Goal: Transaction & Acquisition: Purchase product/service

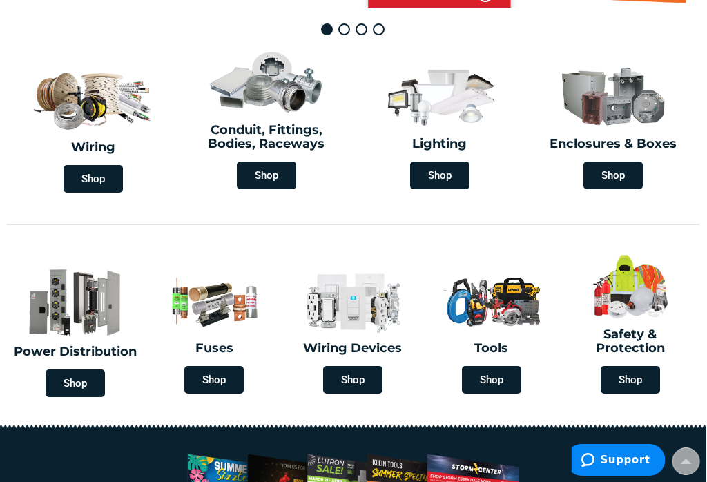
scroll to position [345, 1]
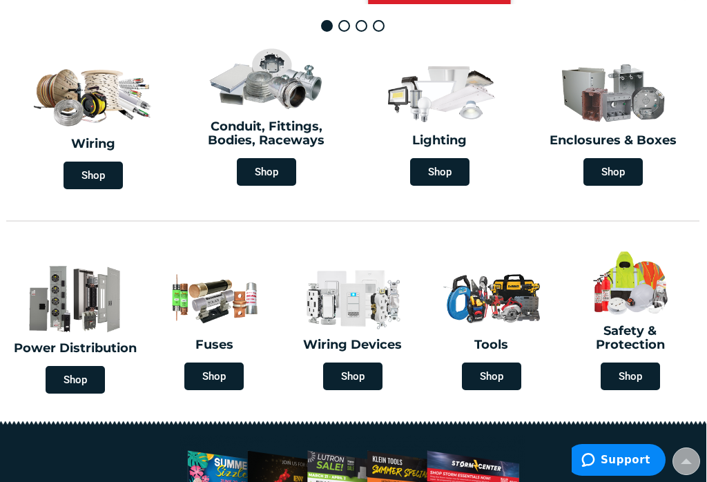
click at [213, 377] on span "Shop" at bounding box center [213, 376] width 59 height 28
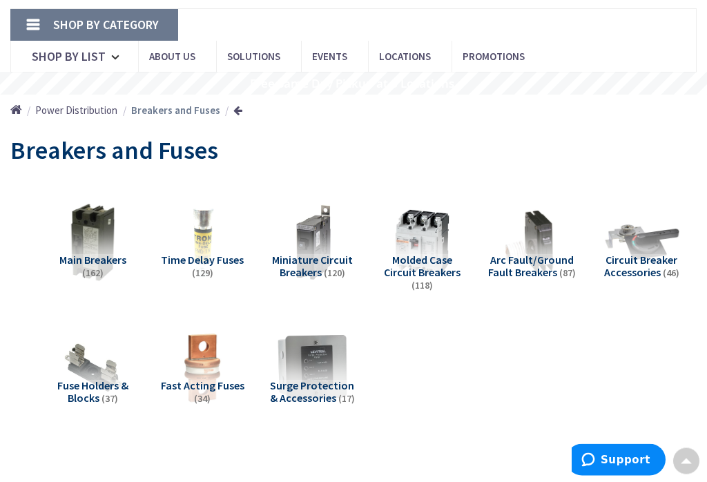
scroll to position [82, 0]
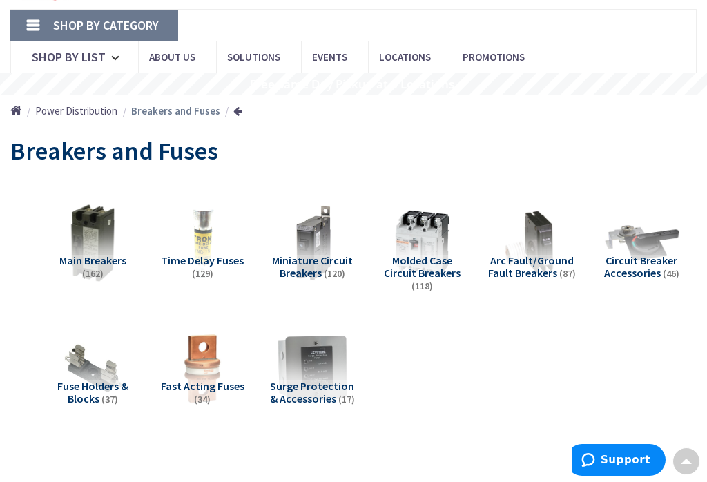
click at [193, 263] on span "Time Delay Fuses" at bounding box center [202, 260] width 83 height 14
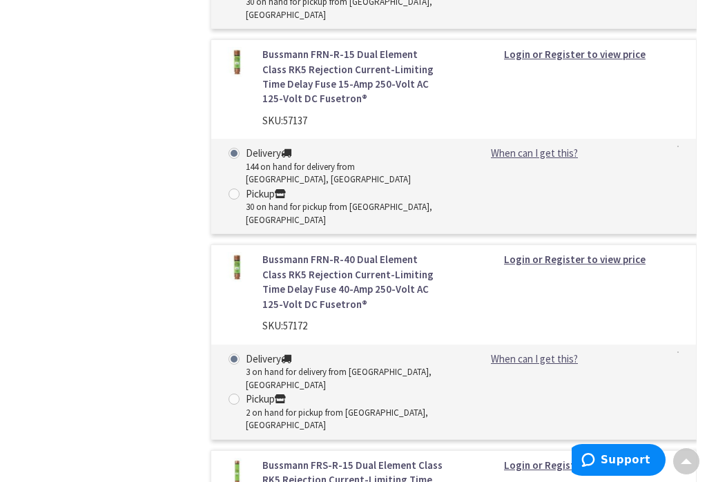
scroll to position [1157, 0]
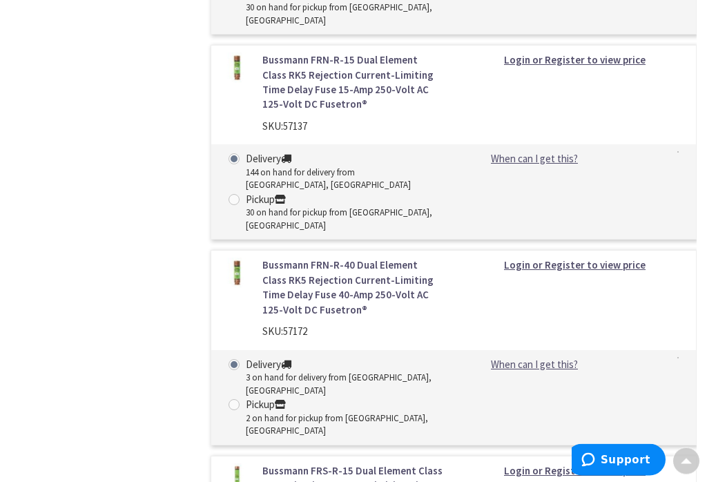
click at [394, 258] on link "Bussmann FRN-R-40 Dual Element Class RK5 Rejection Current-Limiting Time Delay …" at bounding box center [353, 287] width 182 height 59
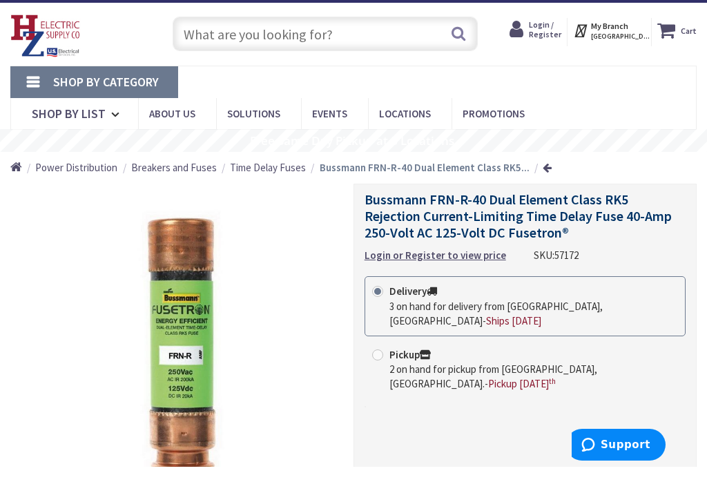
scroll to position [23, 0]
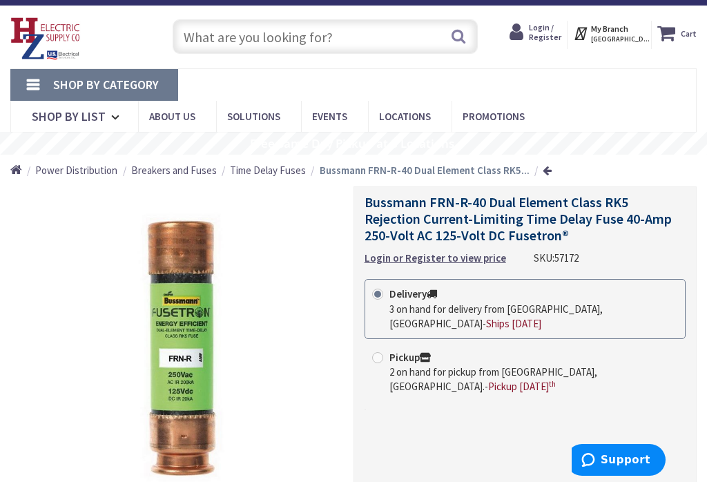
click at [683, 35] on strong "Cart" at bounding box center [688, 33] width 16 height 25
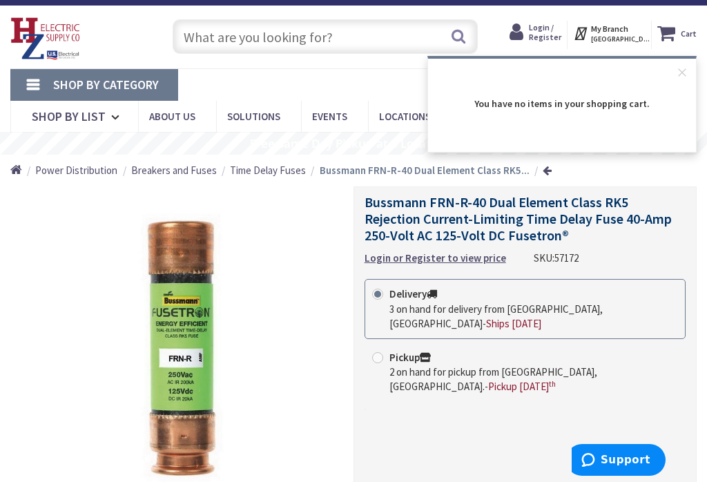
click at [687, 66] on button "Close" at bounding box center [682, 73] width 28 height 28
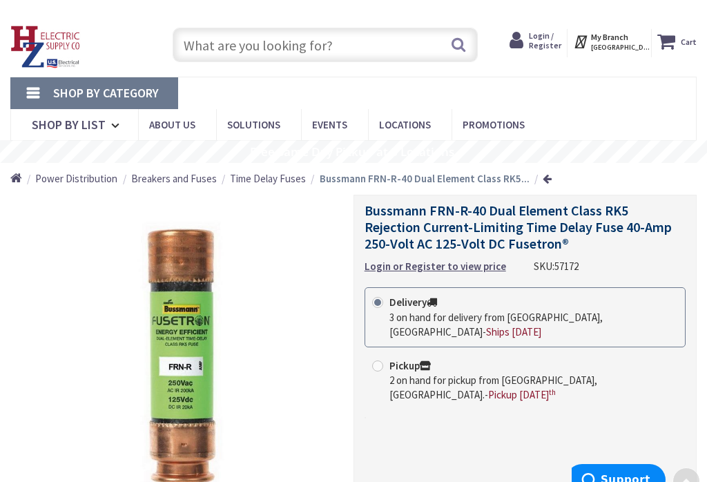
scroll to position [0, 0]
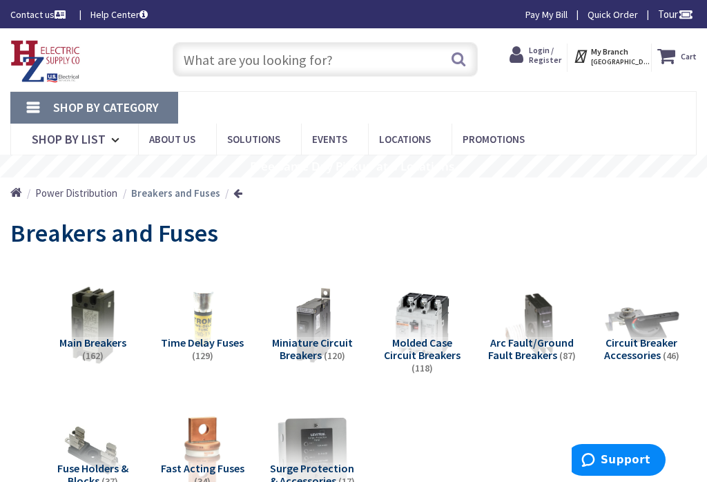
click at [79, 193] on span "Power Distribution" at bounding box center [76, 192] width 82 height 13
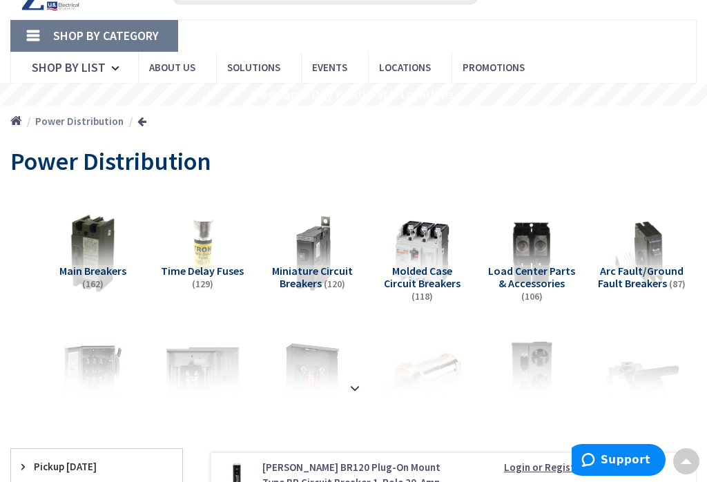
scroll to position [123, 0]
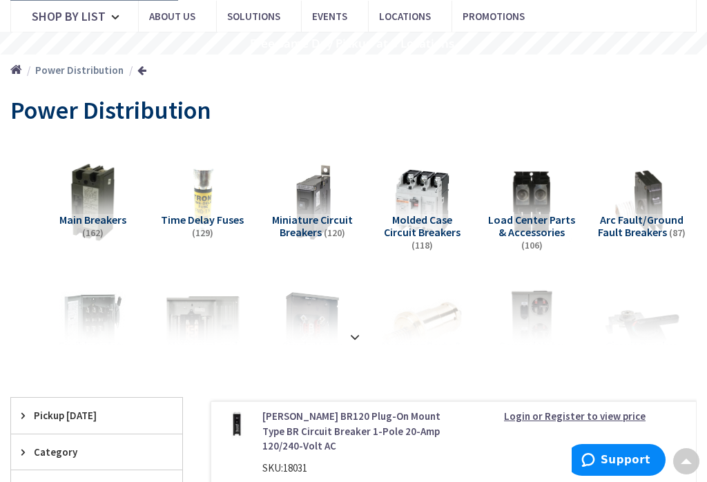
click at [535, 208] on img at bounding box center [531, 202] width 79 height 79
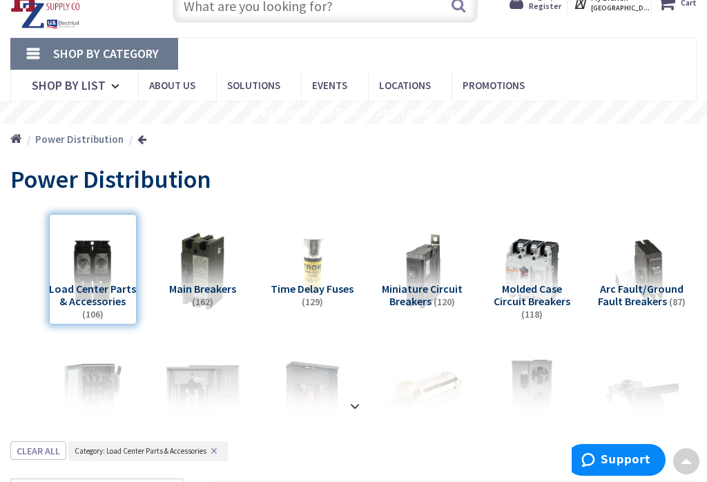
scroll to position [0, 0]
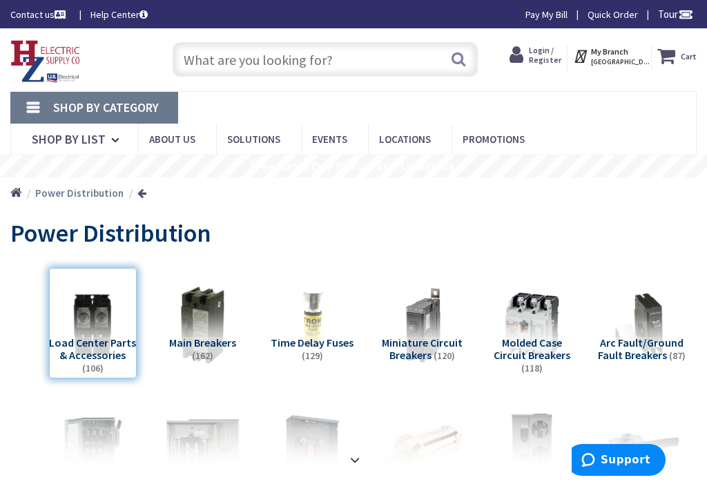
click at [375, 56] on input "text" at bounding box center [325, 59] width 304 height 35
click at [217, 60] on input "text" at bounding box center [325, 59] width 304 height 35
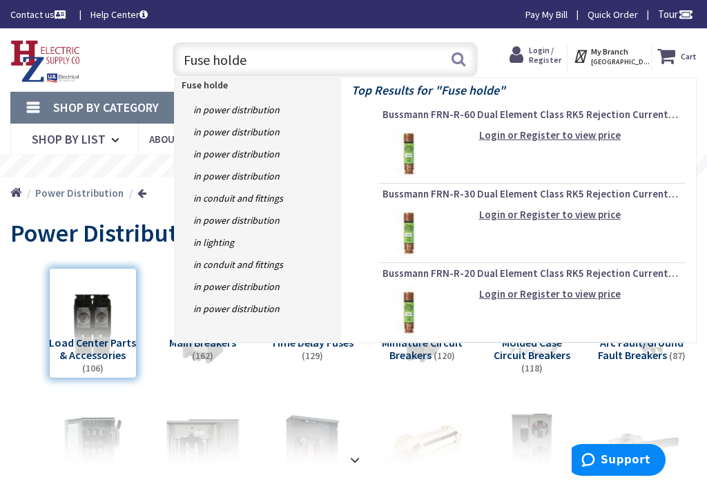
type input "Fuse holder"
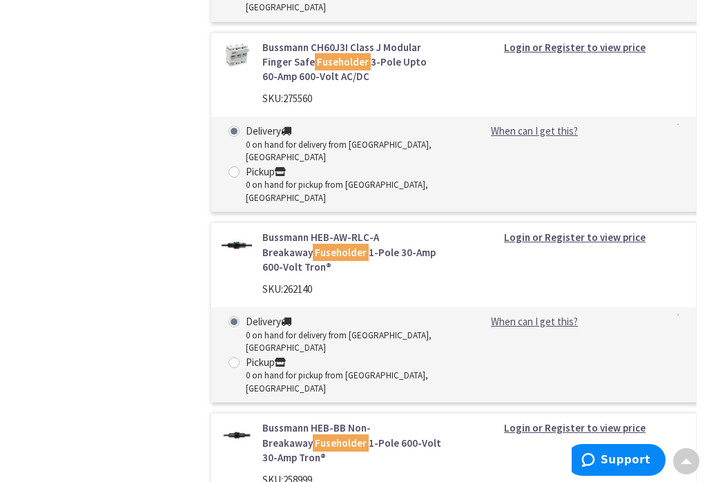
scroll to position [5018, 0]
